Goal: Information Seeking & Learning: Learn about a topic

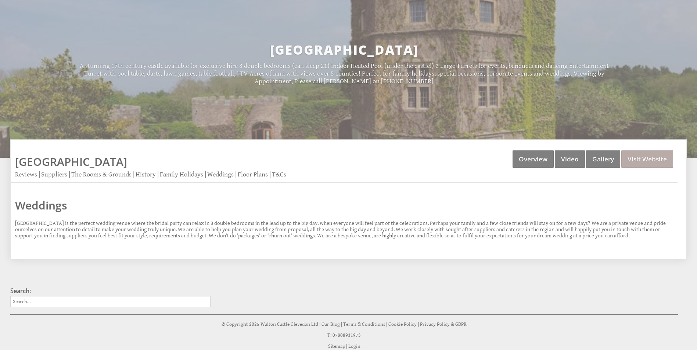
scroll to position [73, 0]
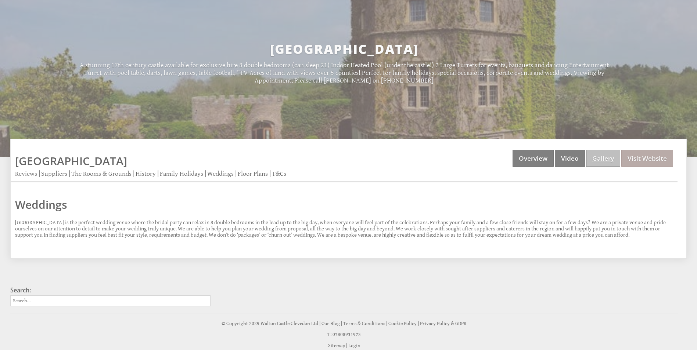
click at [607, 160] on link "Gallery" at bounding box center [603, 158] width 34 height 17
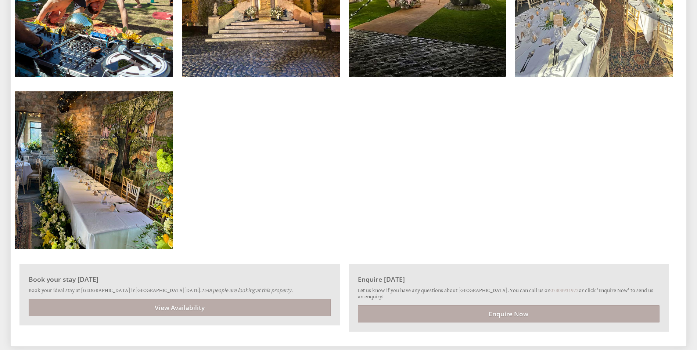
scroll to position [5179, 0]
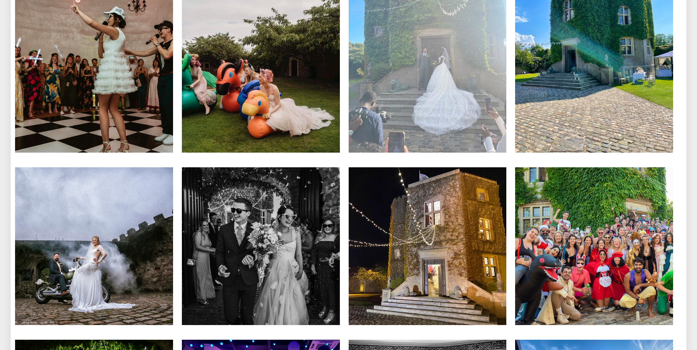
click at [356, 125] on img at bounding box center [428, 74] width 158 height 158
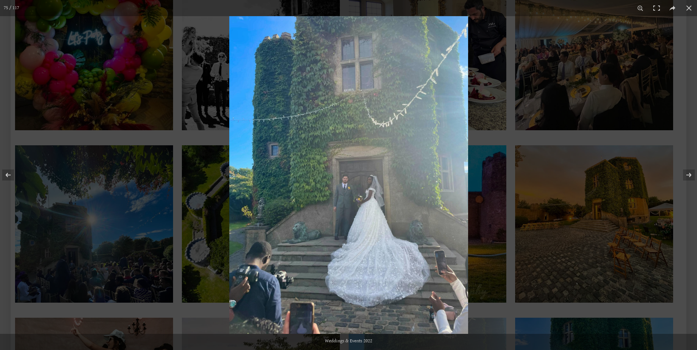
scroll to position [2975, 0]
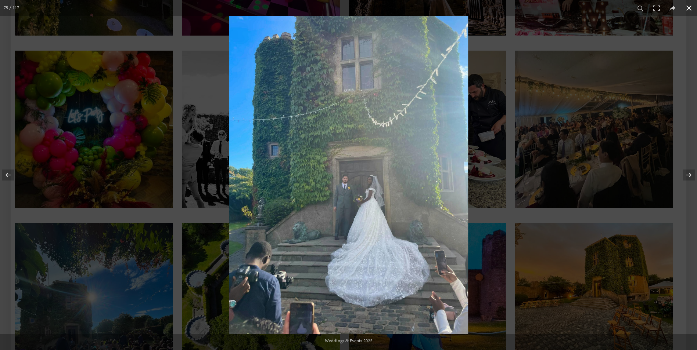
click at [534, 85] on div at bounding box center [577, 191] width 697 height 350
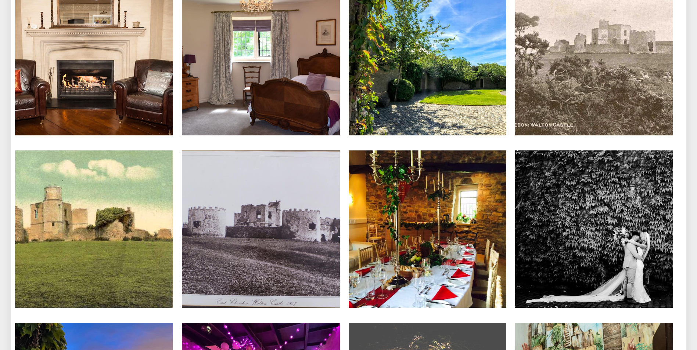
scroll to position [2534, 0]
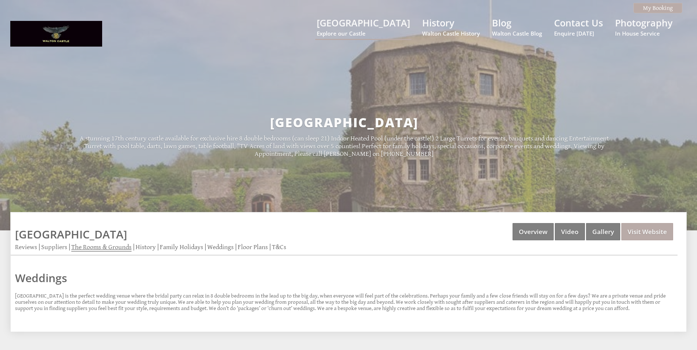
click at [102, 249] on link "The Rooms & Grounds" at bounding box center [101, 248] width 60 height 8
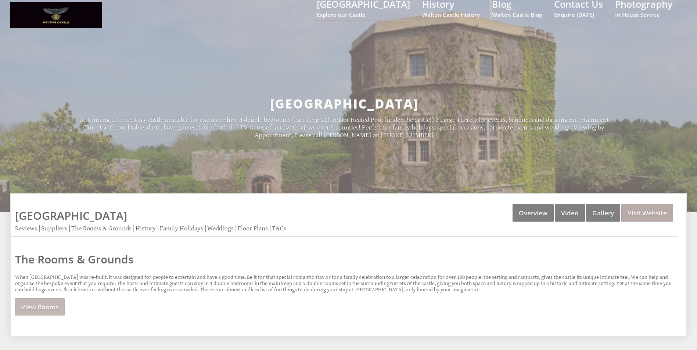
scroll to position [37, 0]
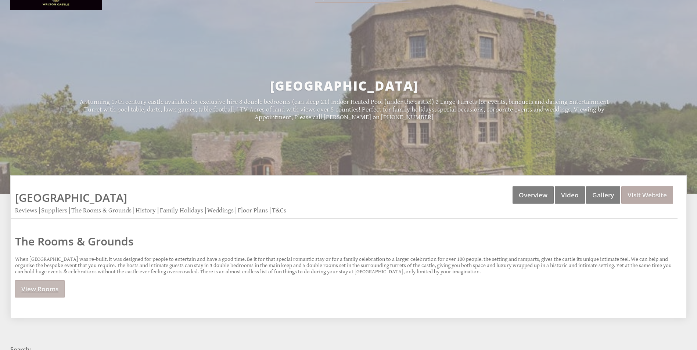
click at [41, 292] on link "View Rooms" at bounding box center [40, 289] width 50 height 17
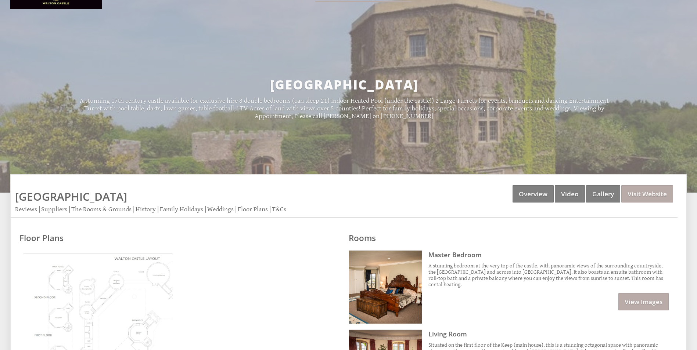
scroll to position [73, 0]
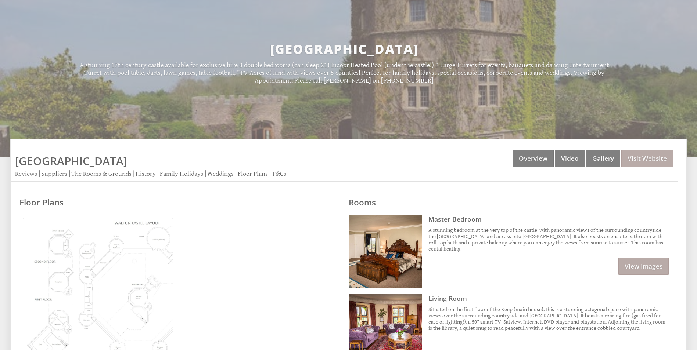
click at [111, 297] on img at bounding box center [98, 293] width 151 height 151
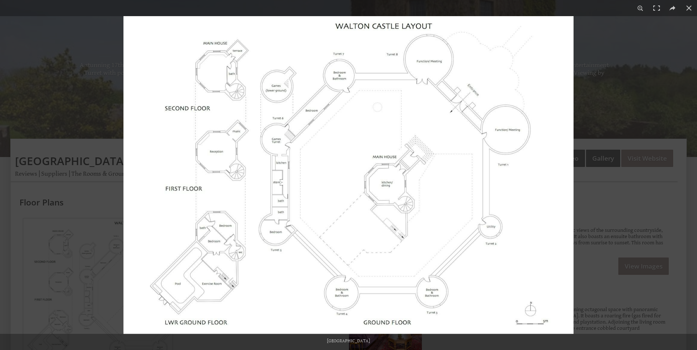
click at [610, 209] on div at bounding box center [471, 191] width 697 height 350
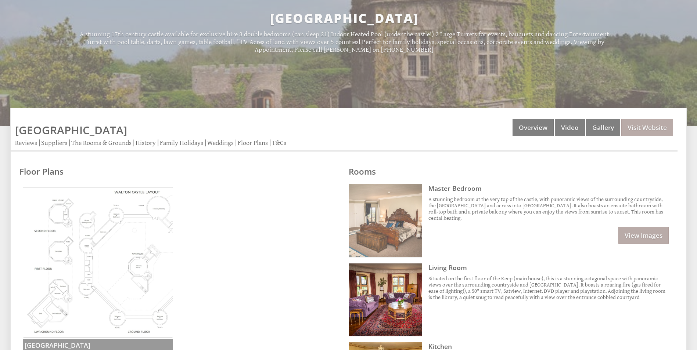
scroll to position [147, 0]
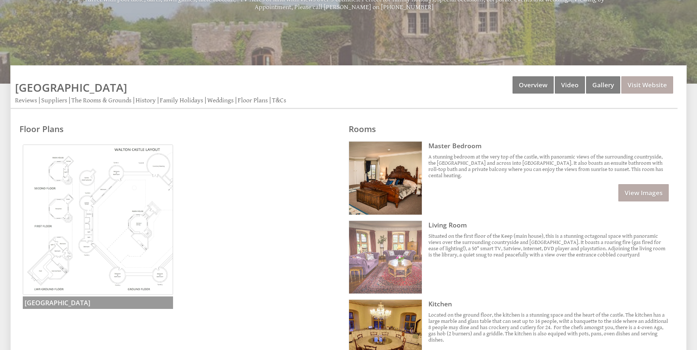
click at [410, 270] on img at bounding box center [385, 257] width 73 height 73
